Goal: Check status

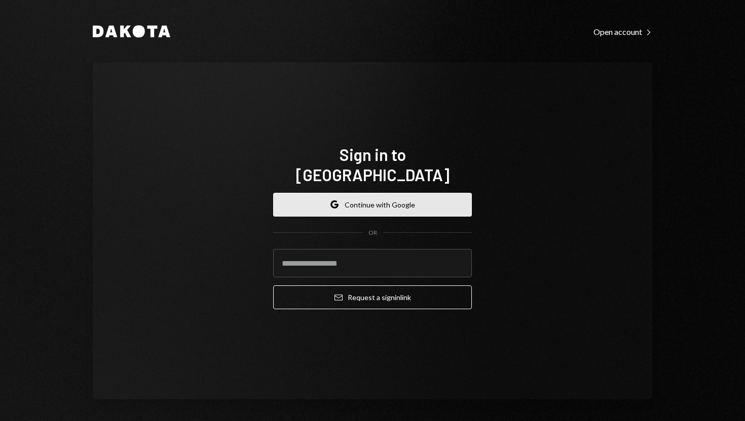
click at [387, 198] on button "Google Continue with Google" at bounding box center [372, 205] width 199 height 24
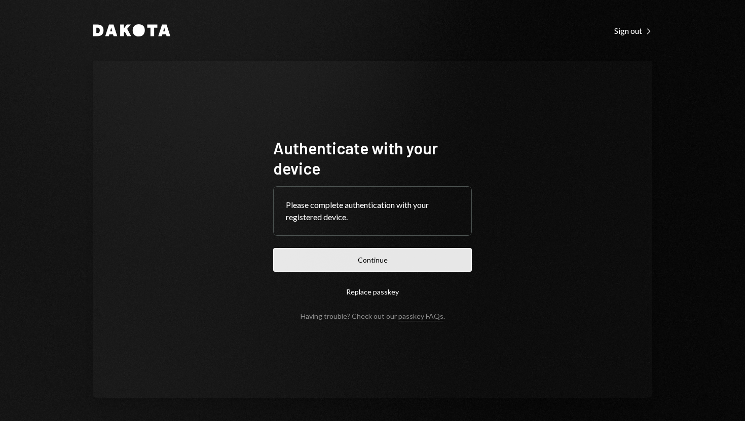
click at [370, 257] on button "Continue" at bounding box center [372, 260] width 199 height 24
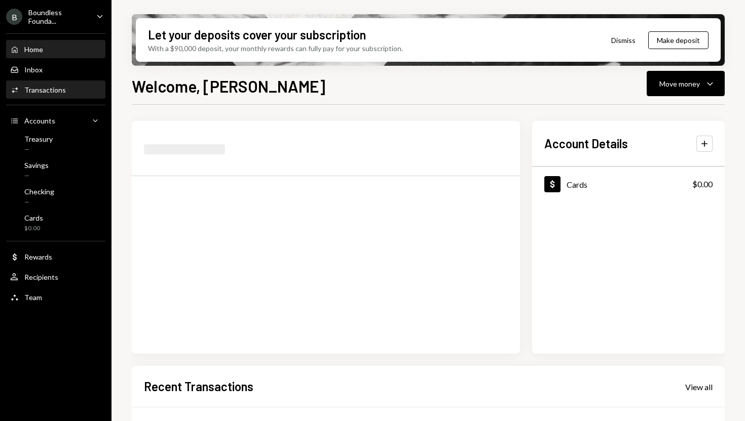
click at [36, 86] on div "Transactions" at bounding box center [45, 90] width 42 height 9
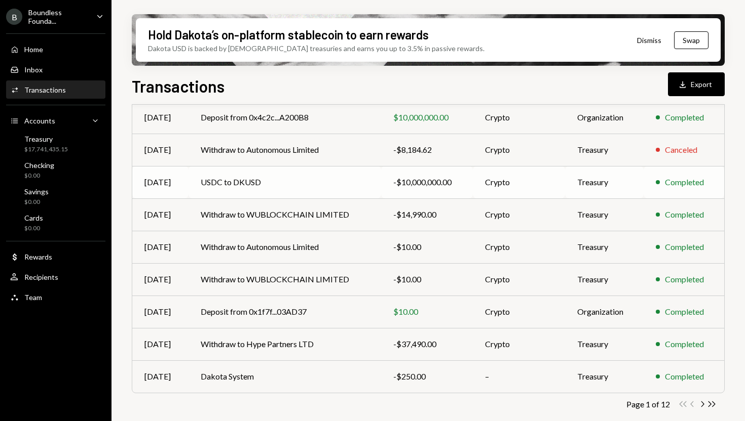
scroll to position [155, 0]
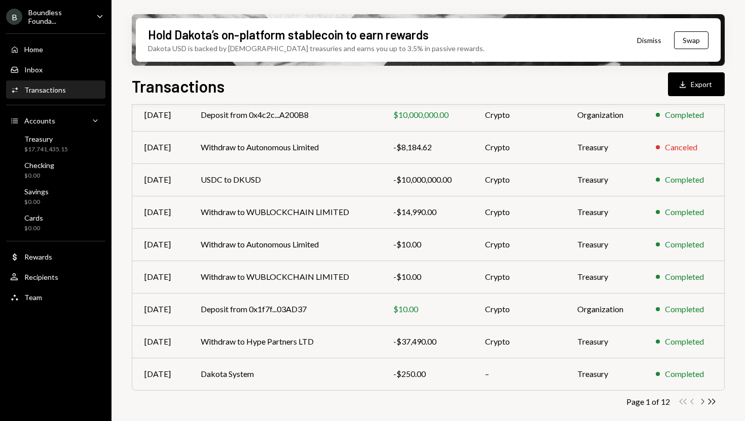
click at [705, 404] on icon "Chevron Right" at bounding box center [702, 402] width 10 height 10
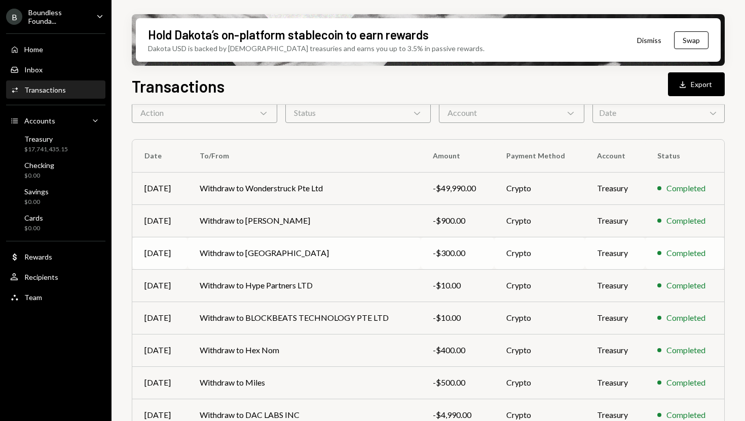
scroll to position [77, 0]
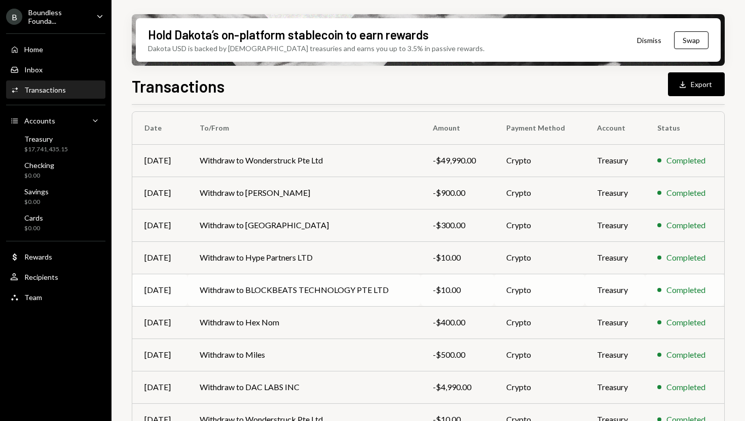
click at [369, 284] on td "Withdraw to BLOCKBEATS TECHNOLOGY PTE LTD" at bounding box center [303, 290] width 233 height 32
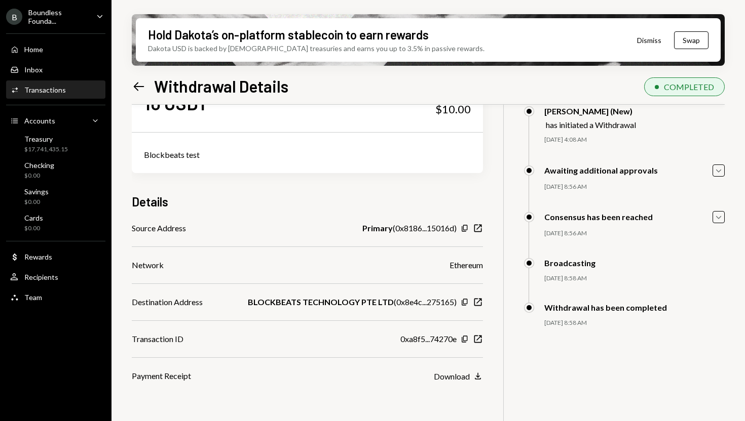
scroll to position [81, 0]
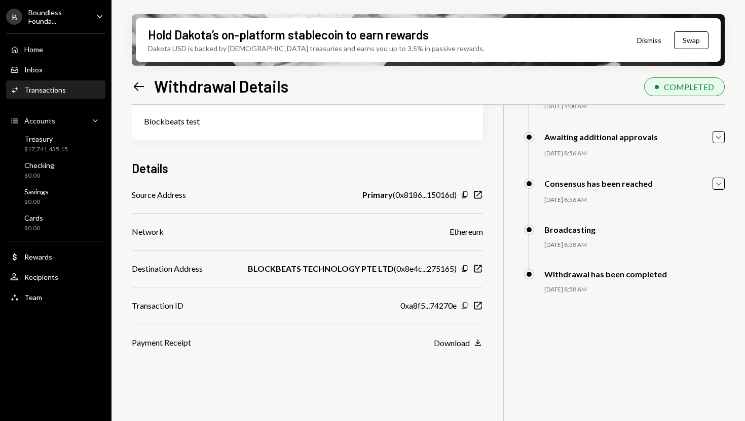
click at [467, 307] on icon "Copy" at bounding box center [464, 306] width 8 height 8
